Goal: Obtain resource: Download file/media

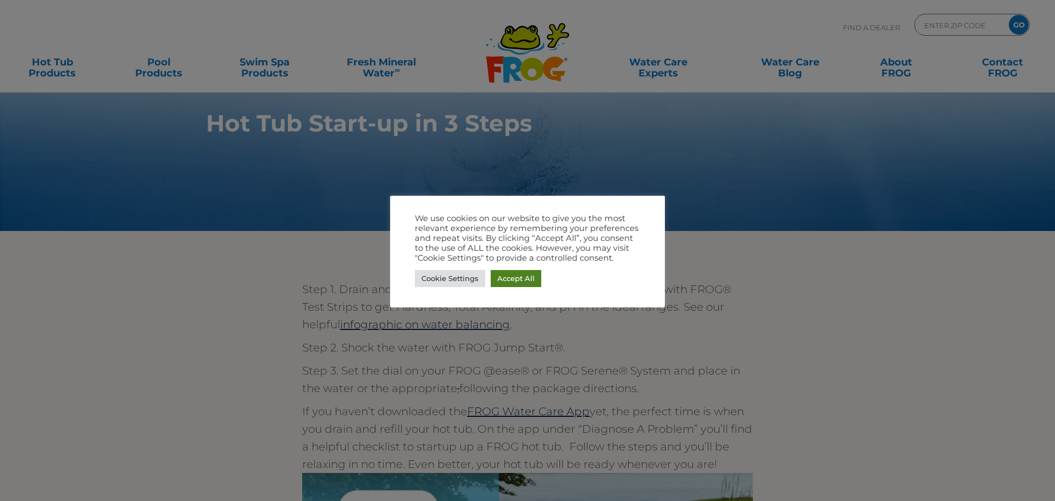
click at [513, 284] on link "Accept All" at bounding box center [516, 278] width 51 height 17
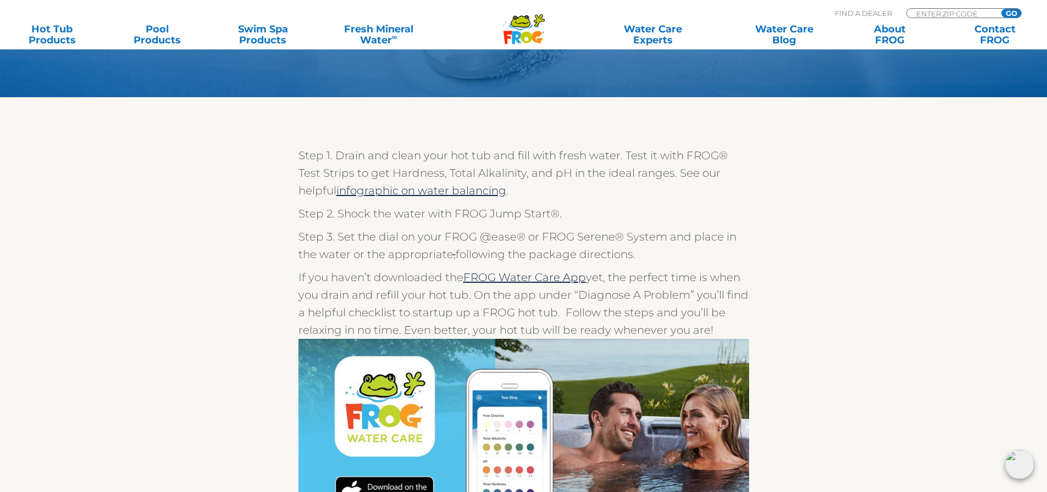
scroll to position [110, 0]
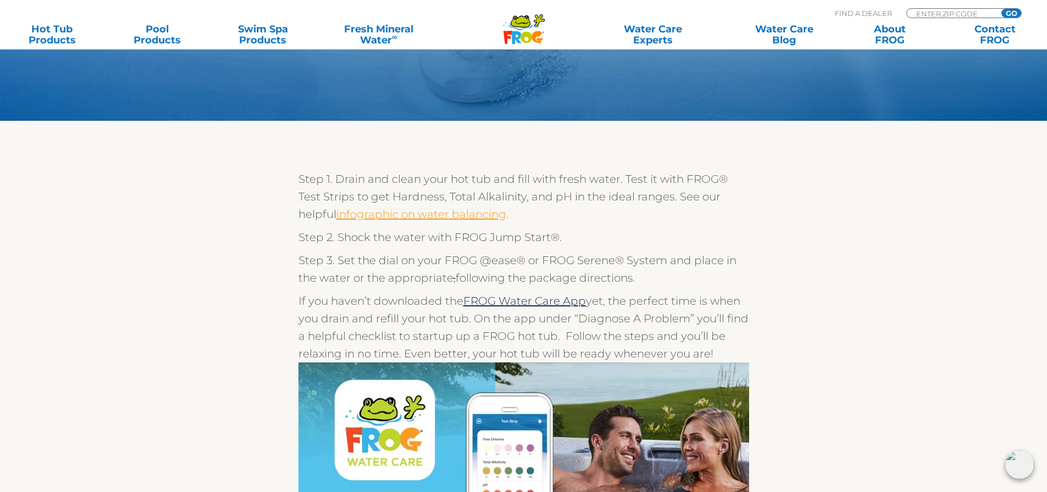
click at [475, 214] on link "infographic on water balancing" at bounding box center [421, 214] width 170 height 13
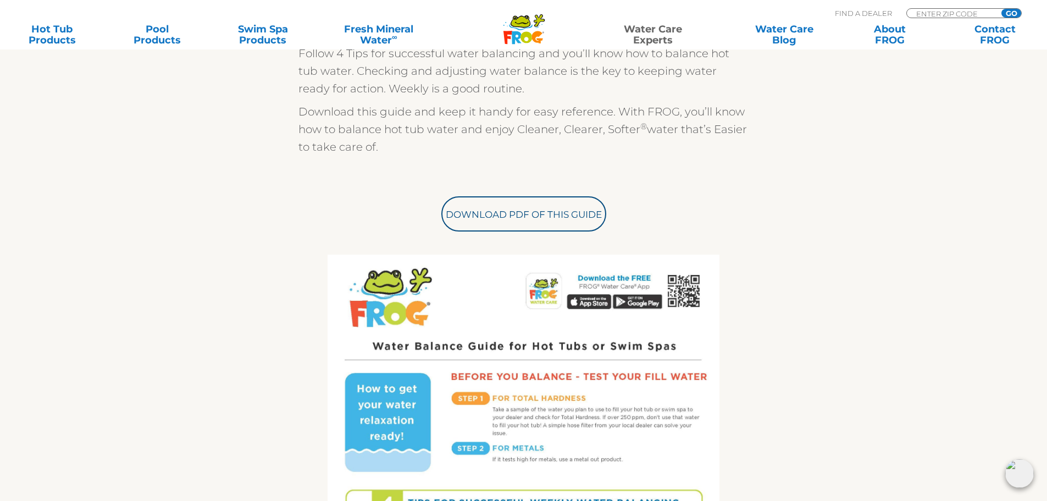
scroll to position [385, 0]
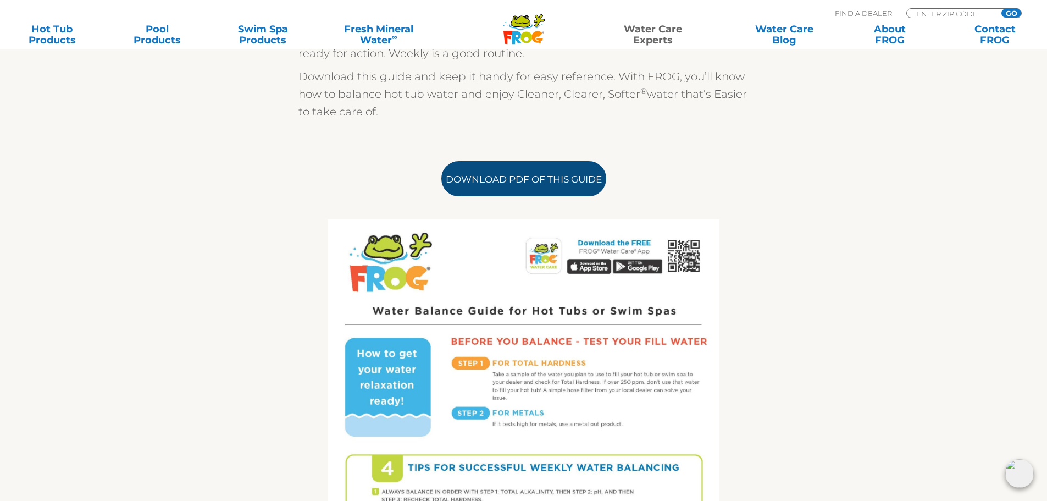
click at [536, 186] on link "Download PDF of this Guide" at bounding box center [523, 178] width 165 height 35
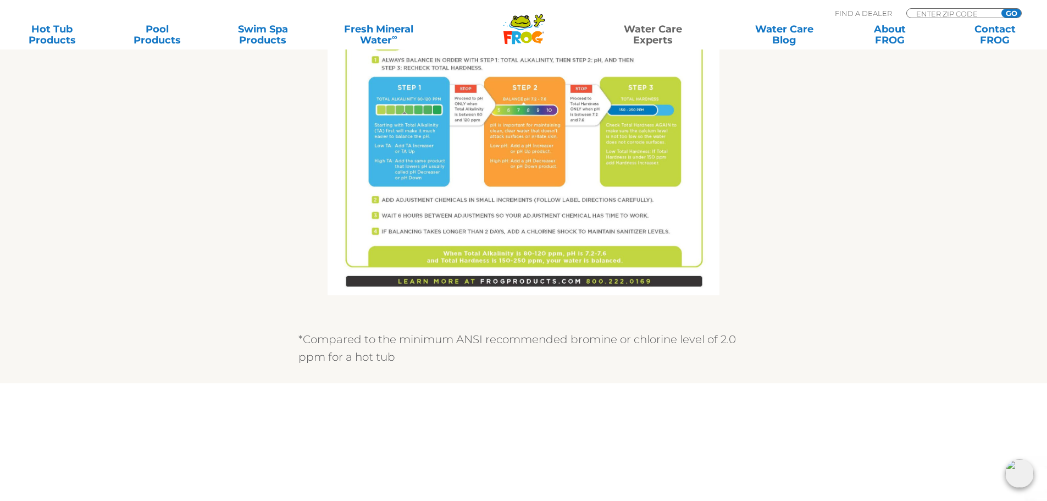
scroll to position [824, 0]
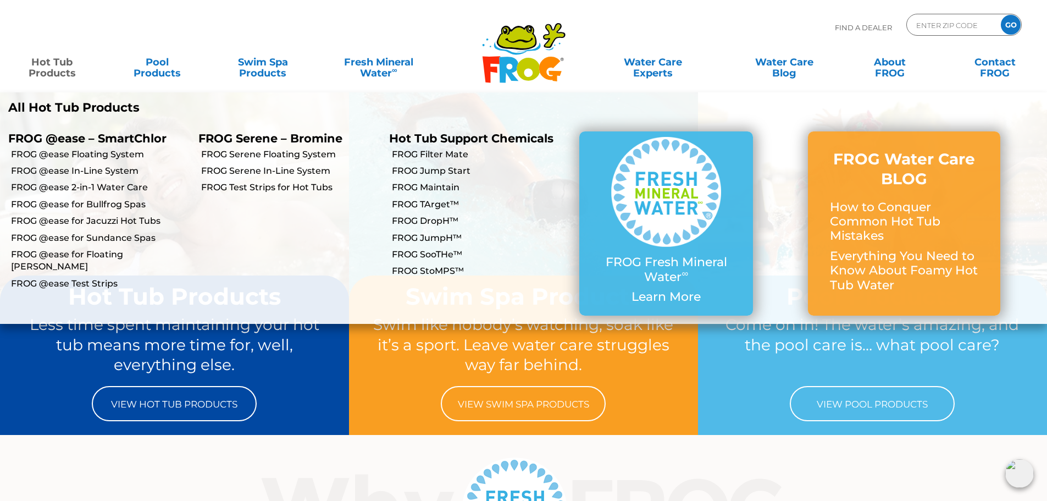
click at [63, 73] on link "Hot Tub Products" at bounding box center [52, 62] width 82 height 22
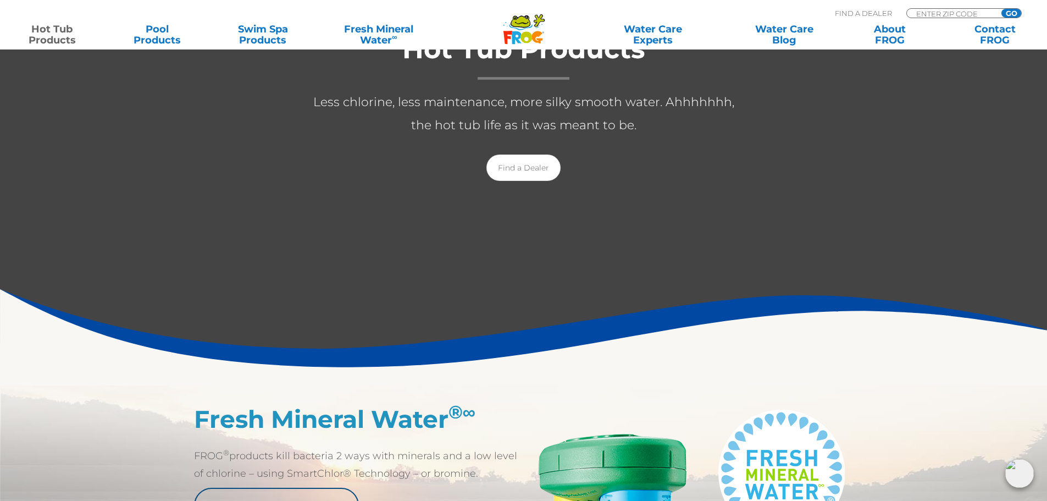
scroll to position [220, 0]
